Goal: Task Accomplishment & Management: Complete application form

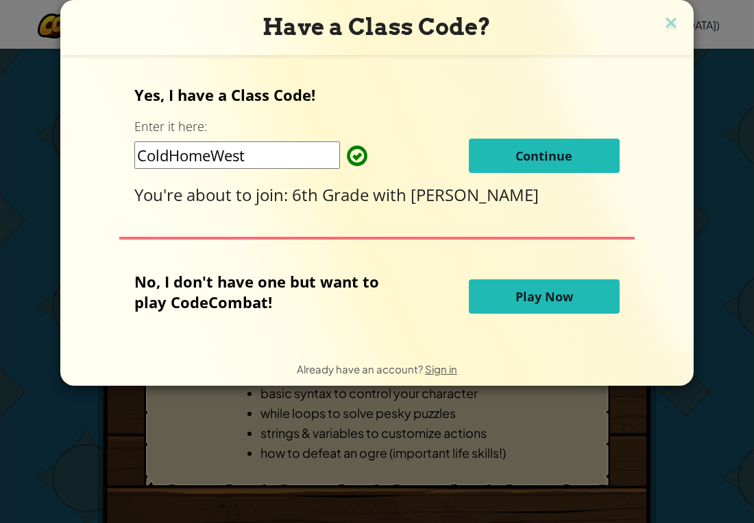
click at [528, 150] on span "Continue" at bounding box center [544, 155] width 57 height 16
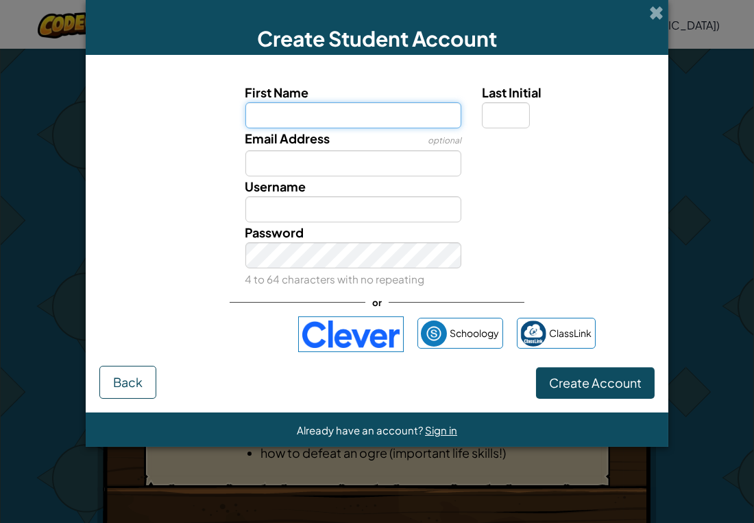
click at [358, 115] on input "First Name" at bounding box center [354, 115] width 217 height 26
type input "[PERSON_NAME]"
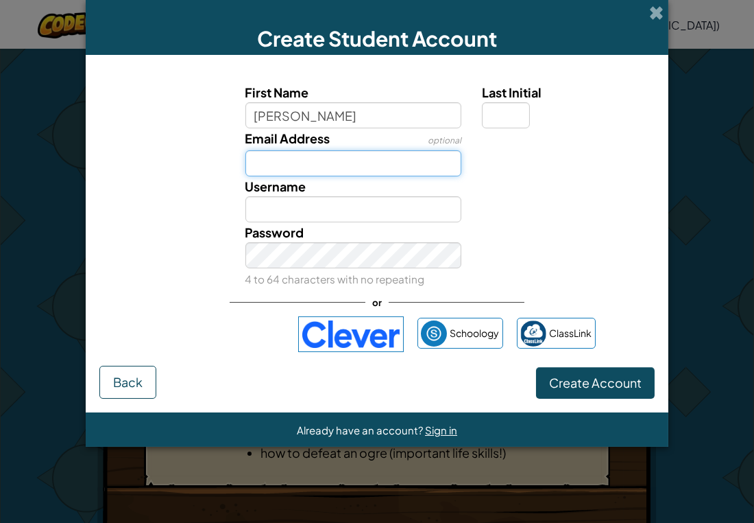
type input "[PERSON_NAME]"
click at [345, 154] on input "Email Address" at bounding box center [354, 163] width 217 height 26
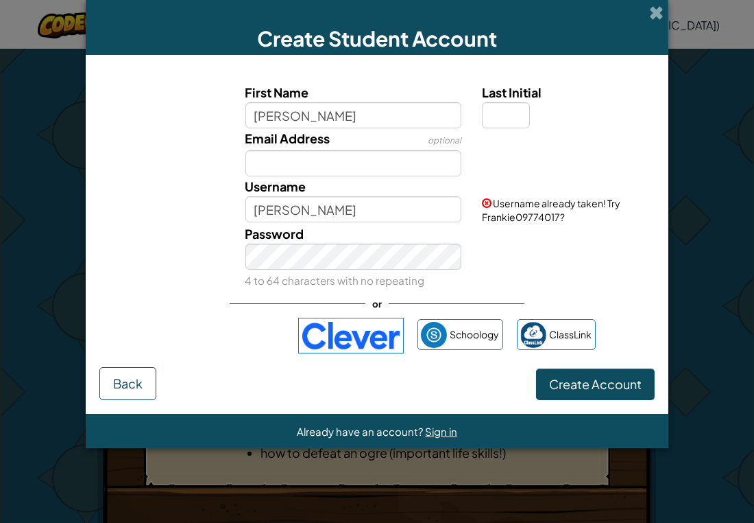
click at [494, 261] on div "Password 4 to 64 characters with no repeating" at bounding box center [377, 257] width 569 height 67
click at [348, 118] on input "[PERSON_NAME]" at bounding box center [354, 115] width 217 height 26
click at [390, 117] on input "frankie23" at bounding box center [354, 115] width 217 height 26
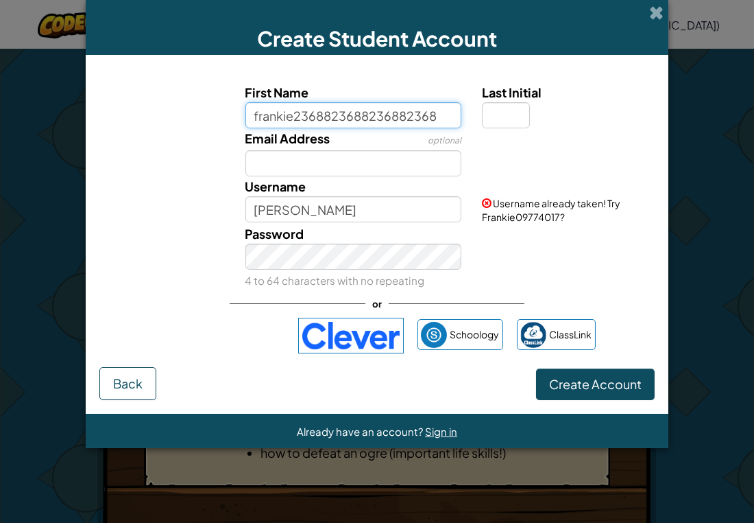
type input "frankie23688236882368823688"
